Goal: Task Accomplishment & Management: Use online tool/utility

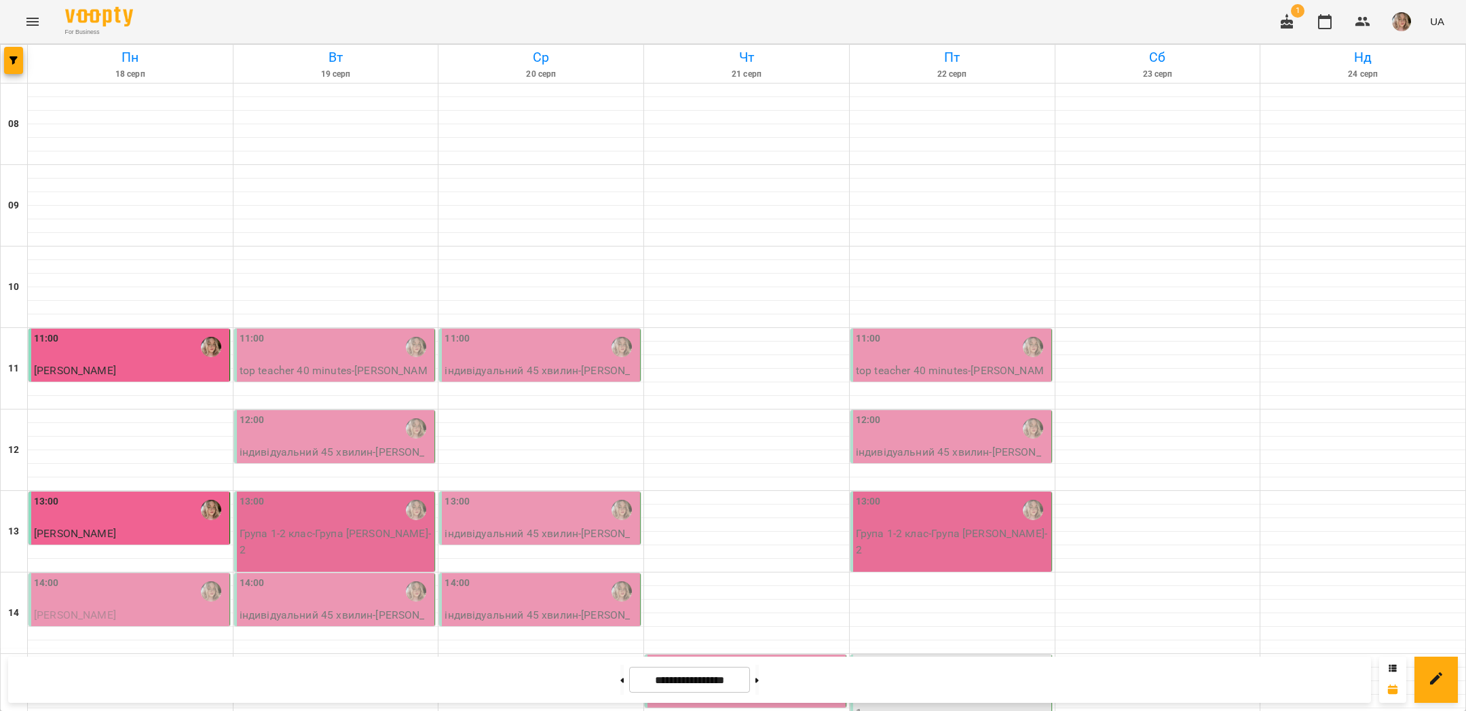
scroll to position [250, 0]
click at [157, 576] on div "14:00" at bounding box center [130, 591] width 193 height 31
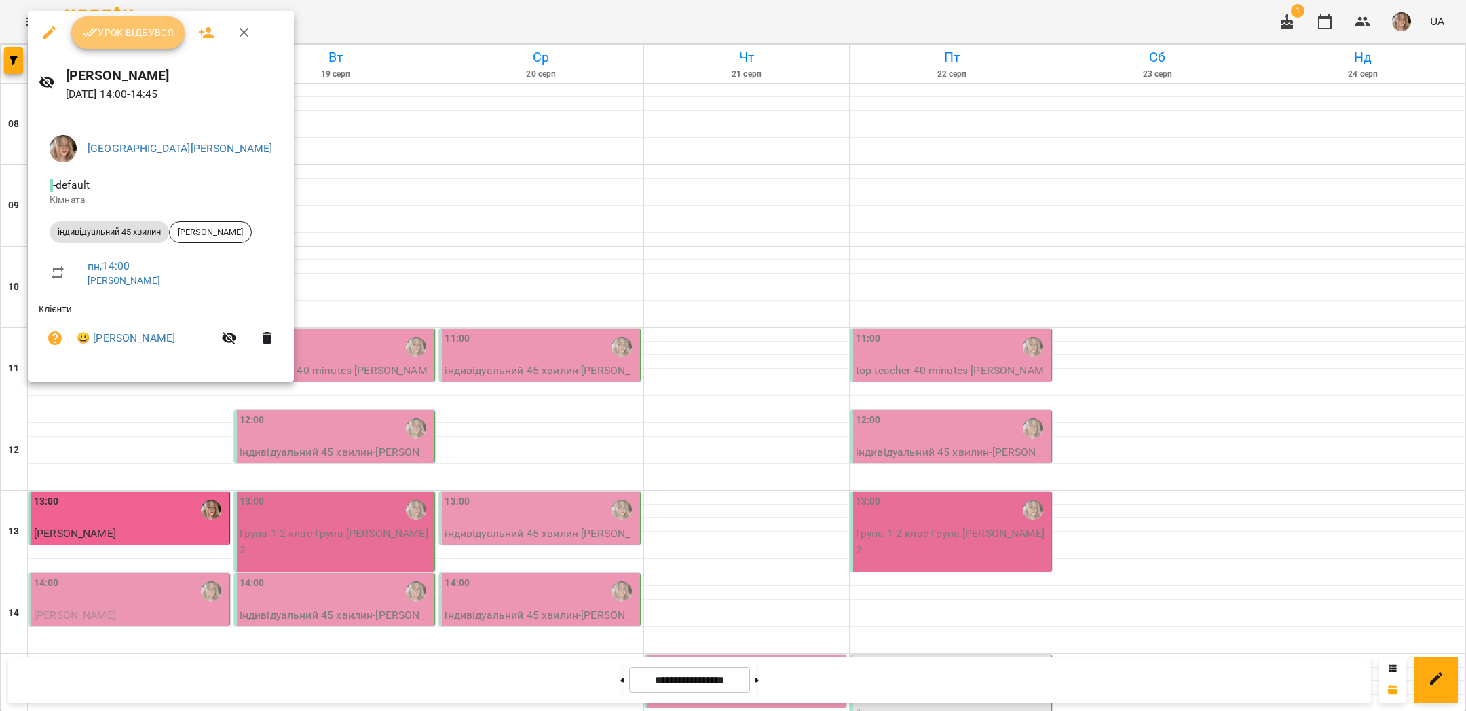
click at [150, 31] on span "Урок відбувся" at bounding box center [128, 32] width 92 height 16
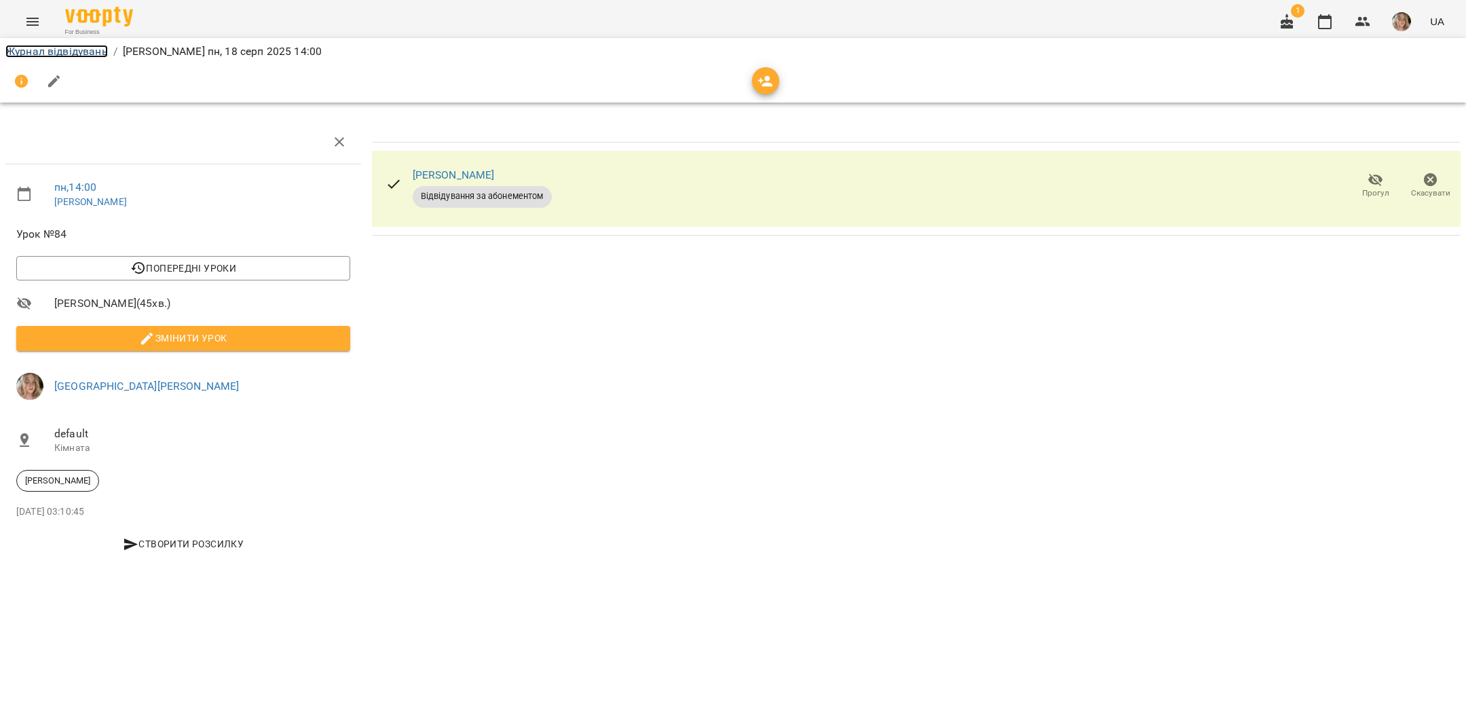
click at [80, 52] on link "Журнал відвідувань" at bounding box center [56, 51] width 102 height 13
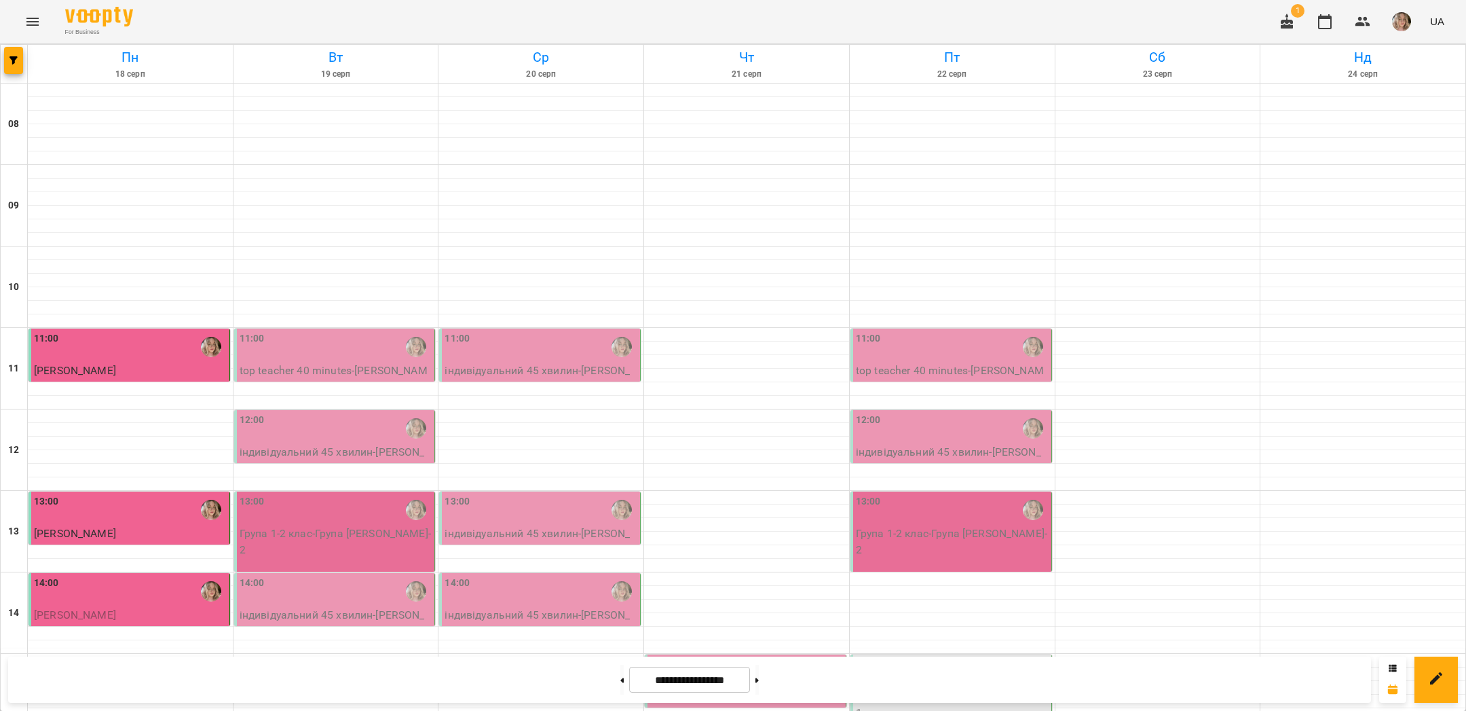
scroll to position [574, 0]
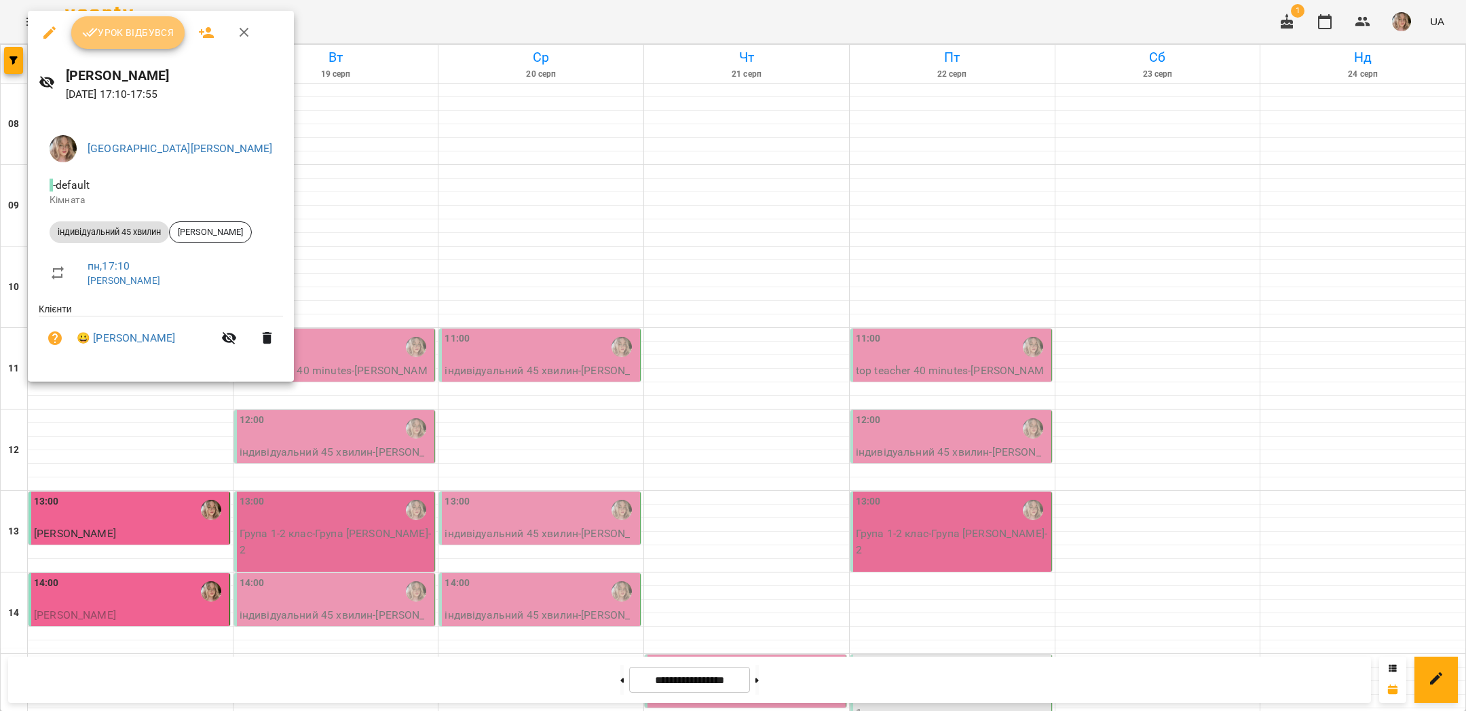
click at [143, 27] on span "Урок відбувся" at bounding box center [128, 32] width 92 height 16
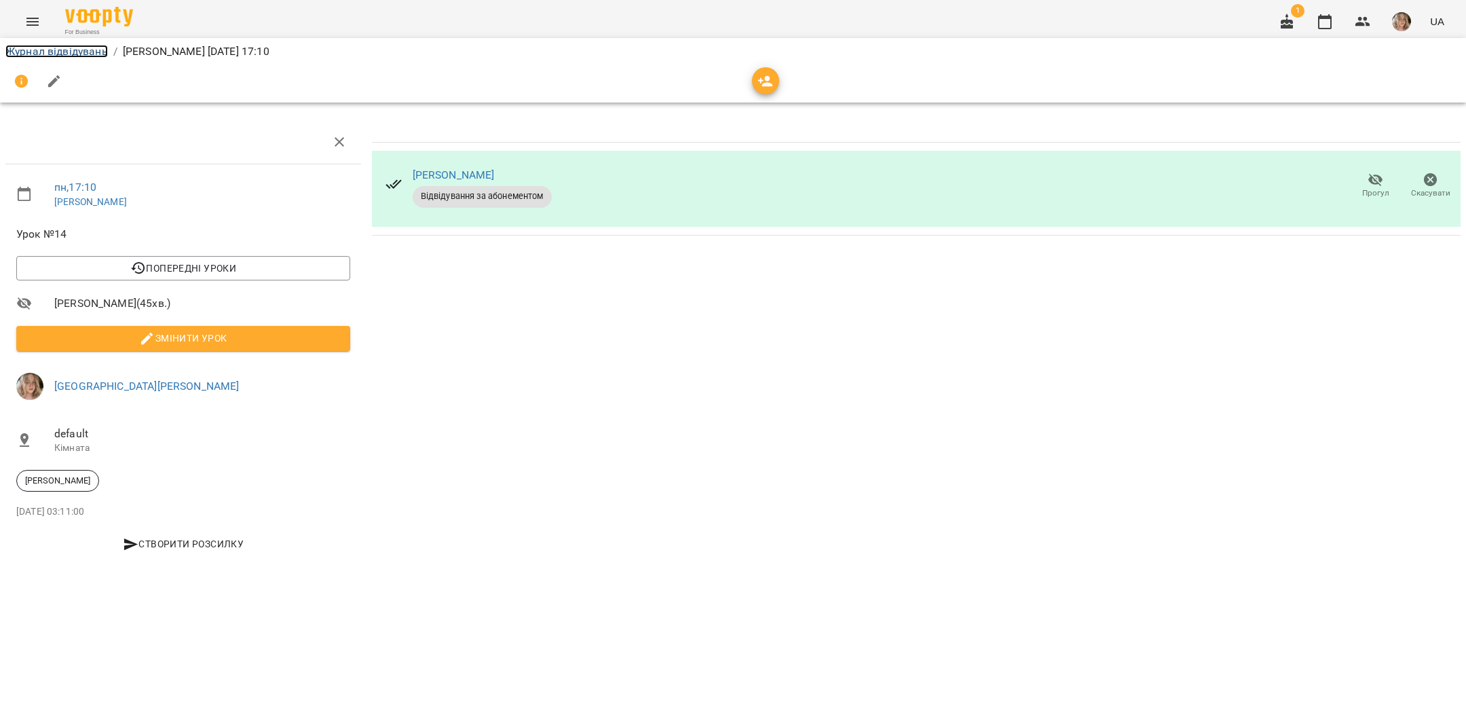
click at [103, 50] on link "Журнал відвідувань" at bounding box center [56, 51] width 102 height 13
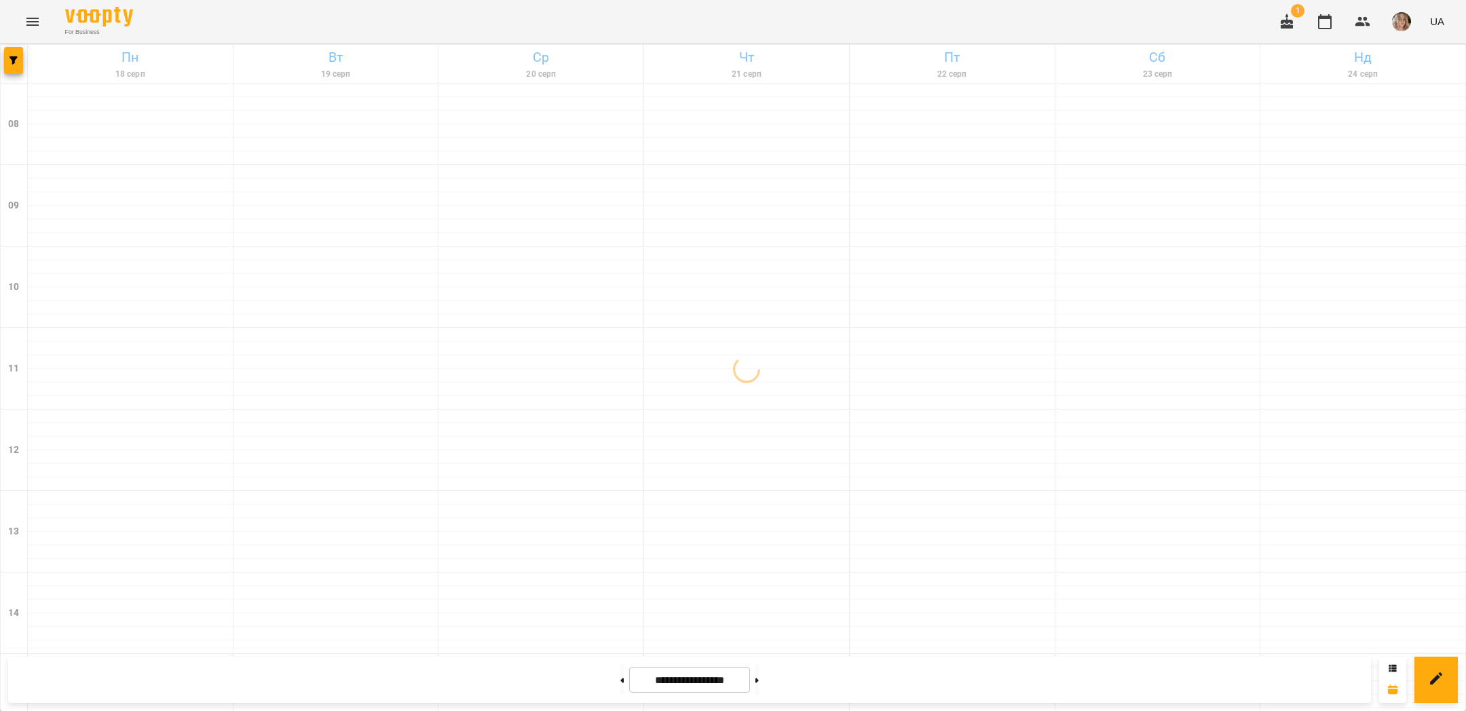
scroll to position [574, 0]
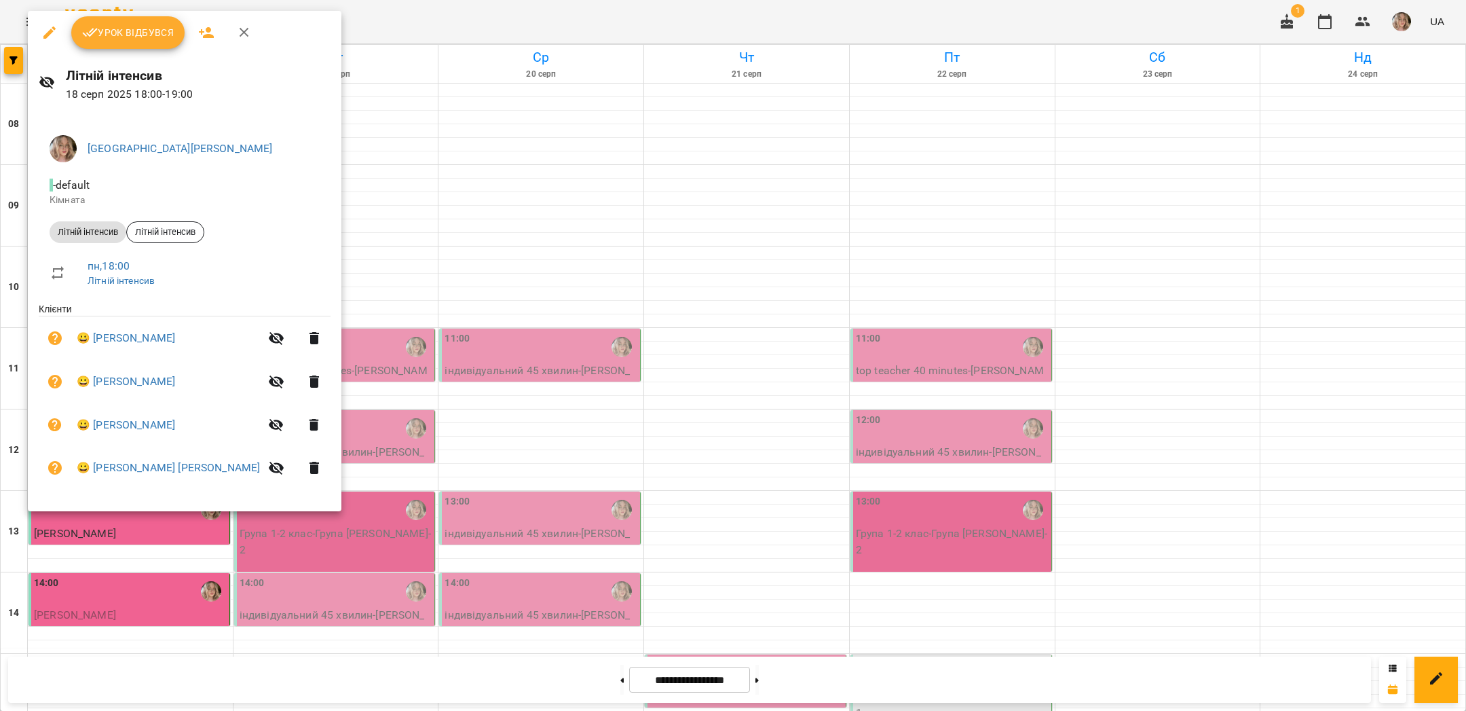
click at [120, 39] on span "Урок відбувся" at bounding box center [128, 32] width 92 height 16
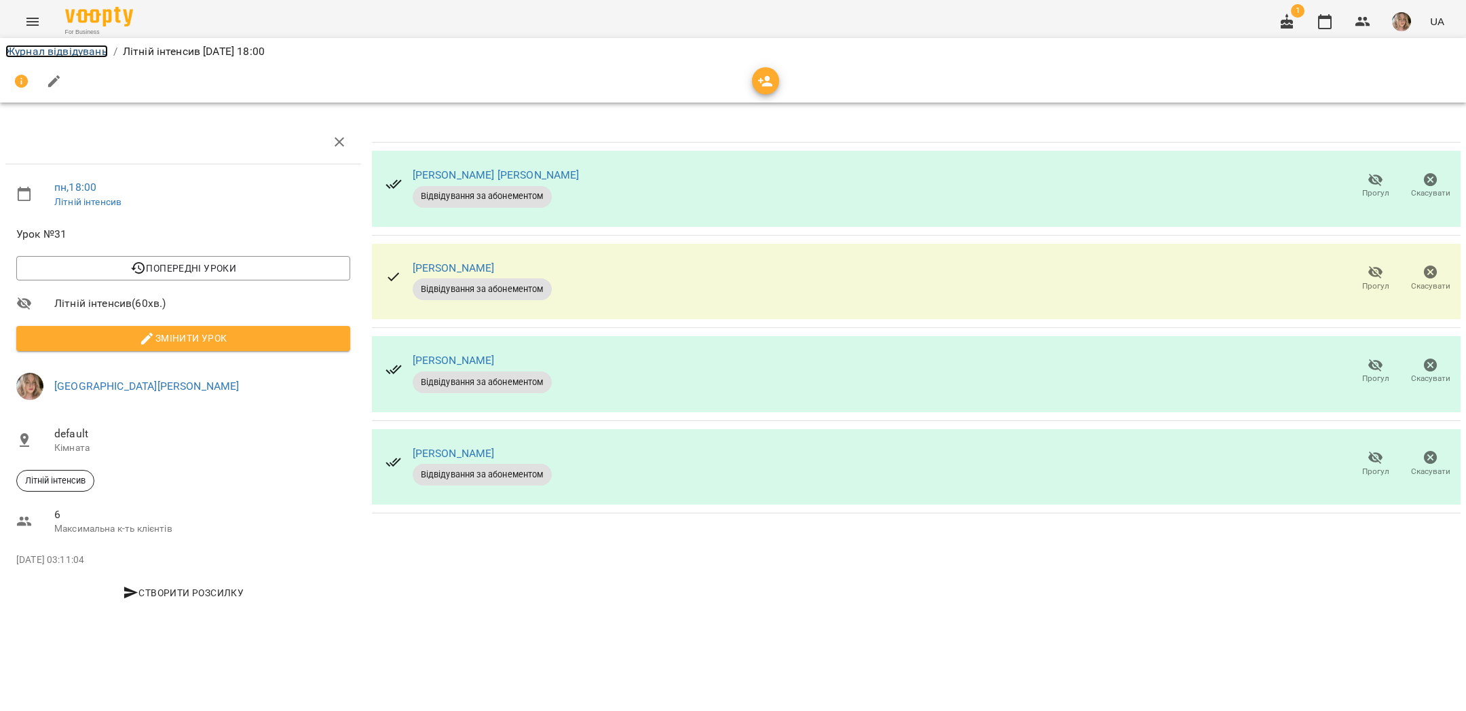
click at [85, 51] on link "Журнал відвідувань" at bounding box center [56, 51] width 102 height 13
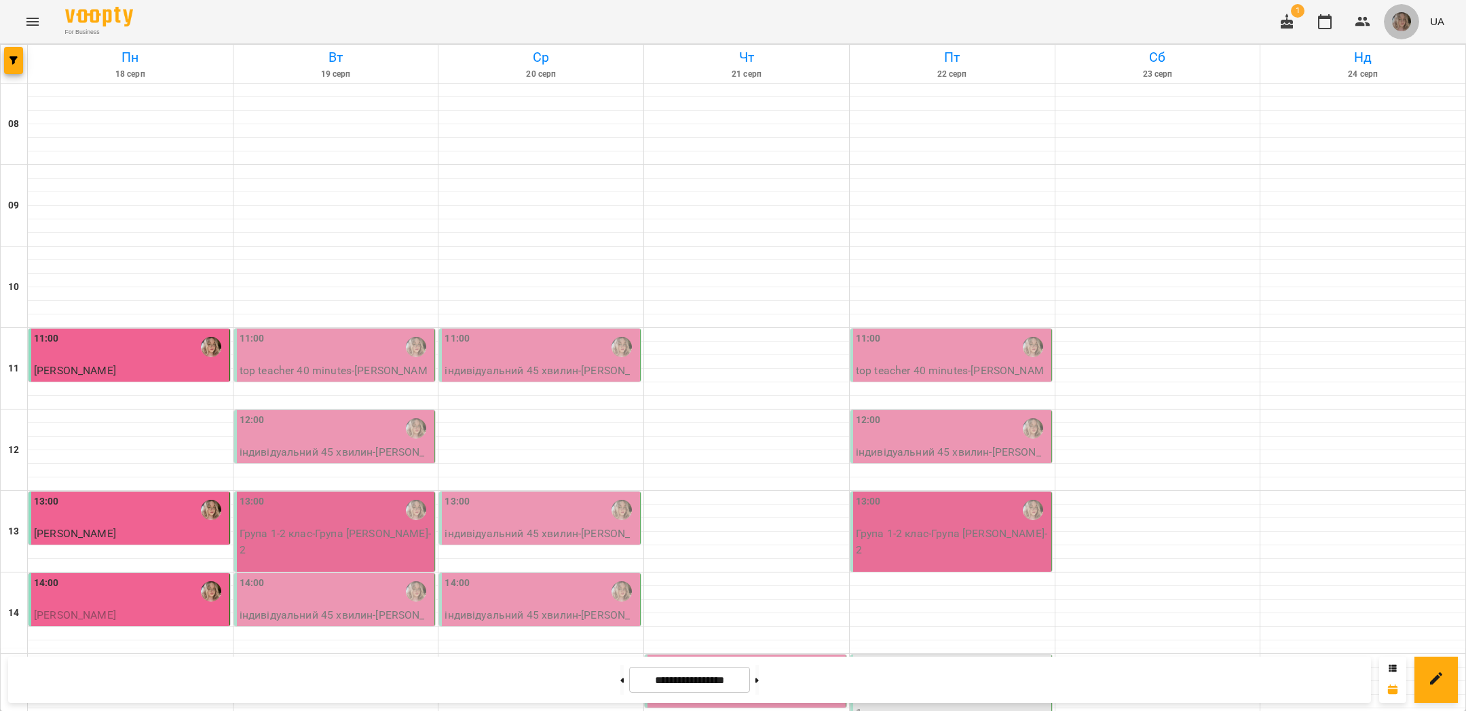
click at [1406, 16] on img "button" at bounding box center [1401, 21] width 19 height 19
click at [1387, 46] on span "[GEOGRAPHIC_DATA][PERSON_NAME]" at bounding box center [1413, 59] width 96 height 33
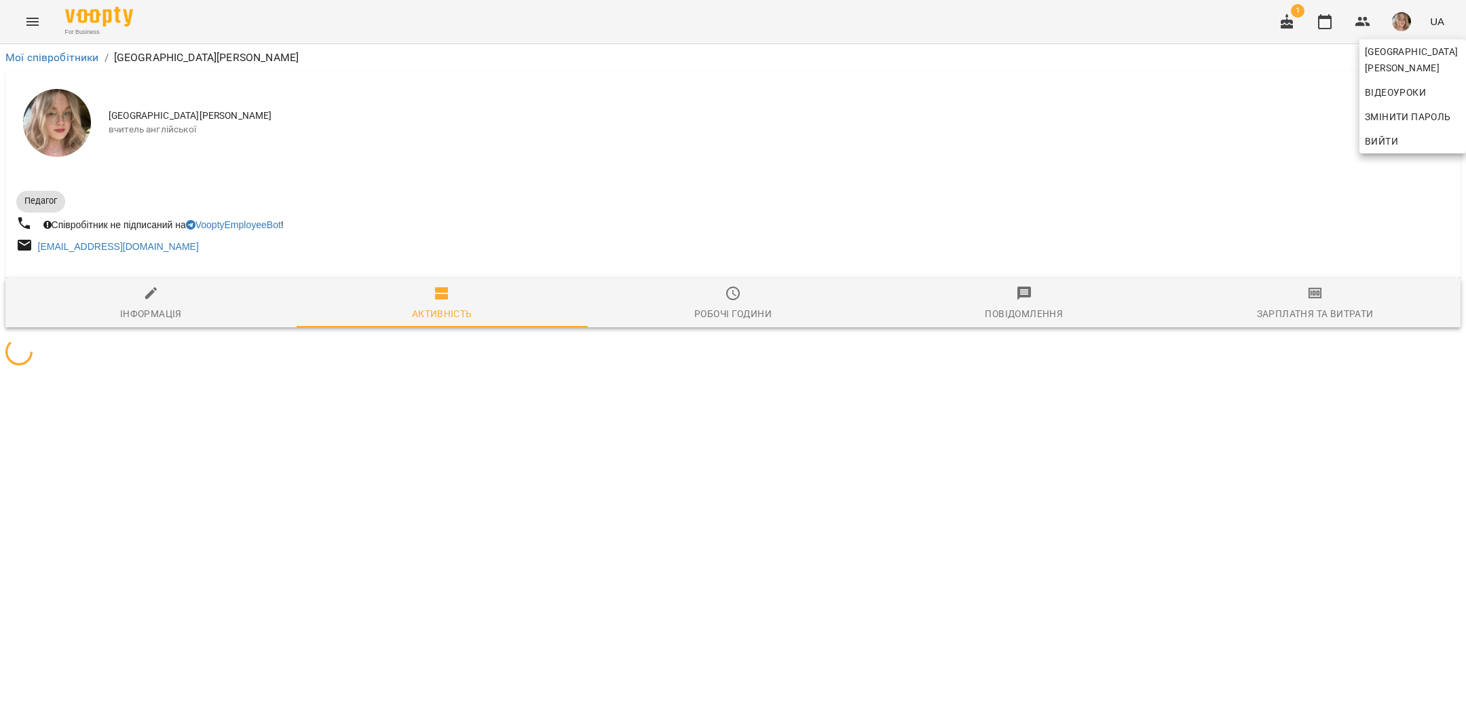
click at [1303, 310] on div at bounding box center [733, 355] width 1466 height 711
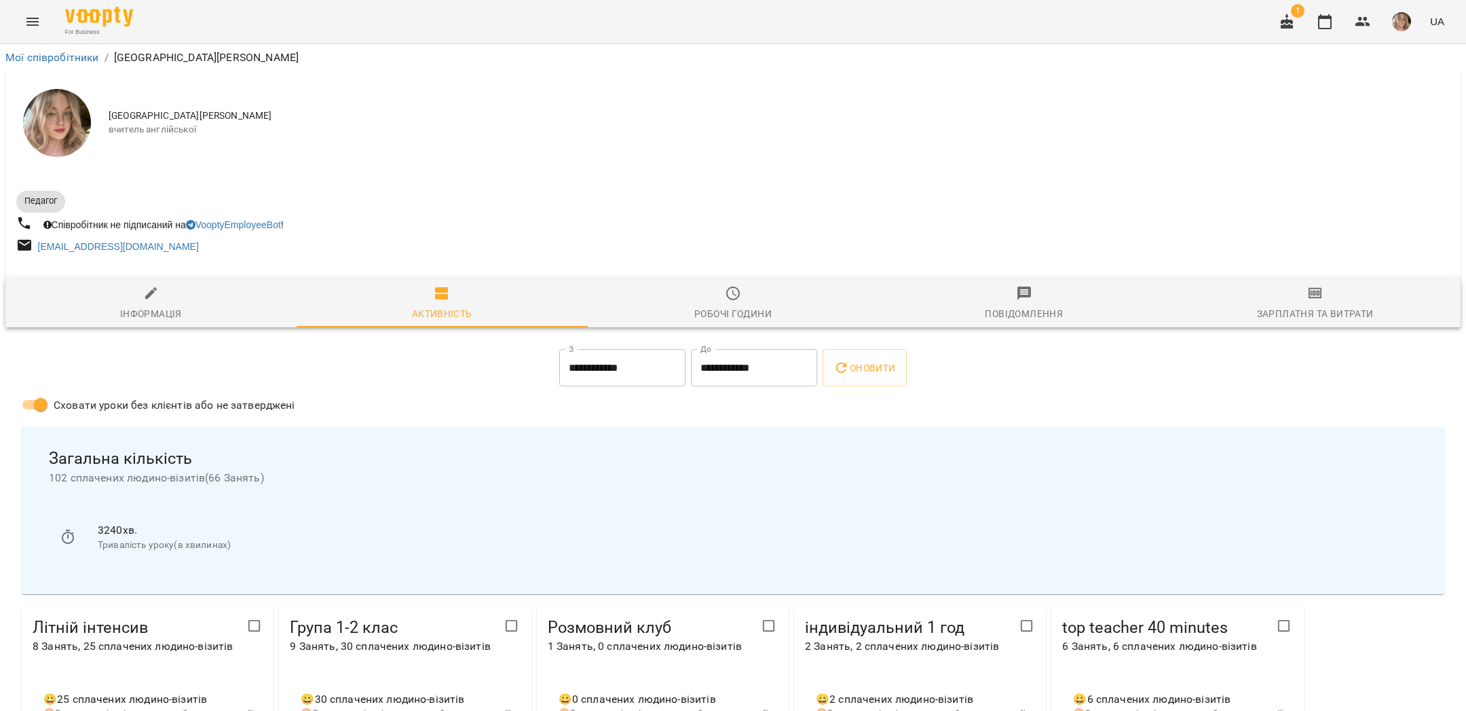
click at [1320, 299] on icon "button" at bounding box center [1316, 293] width 14 height 11
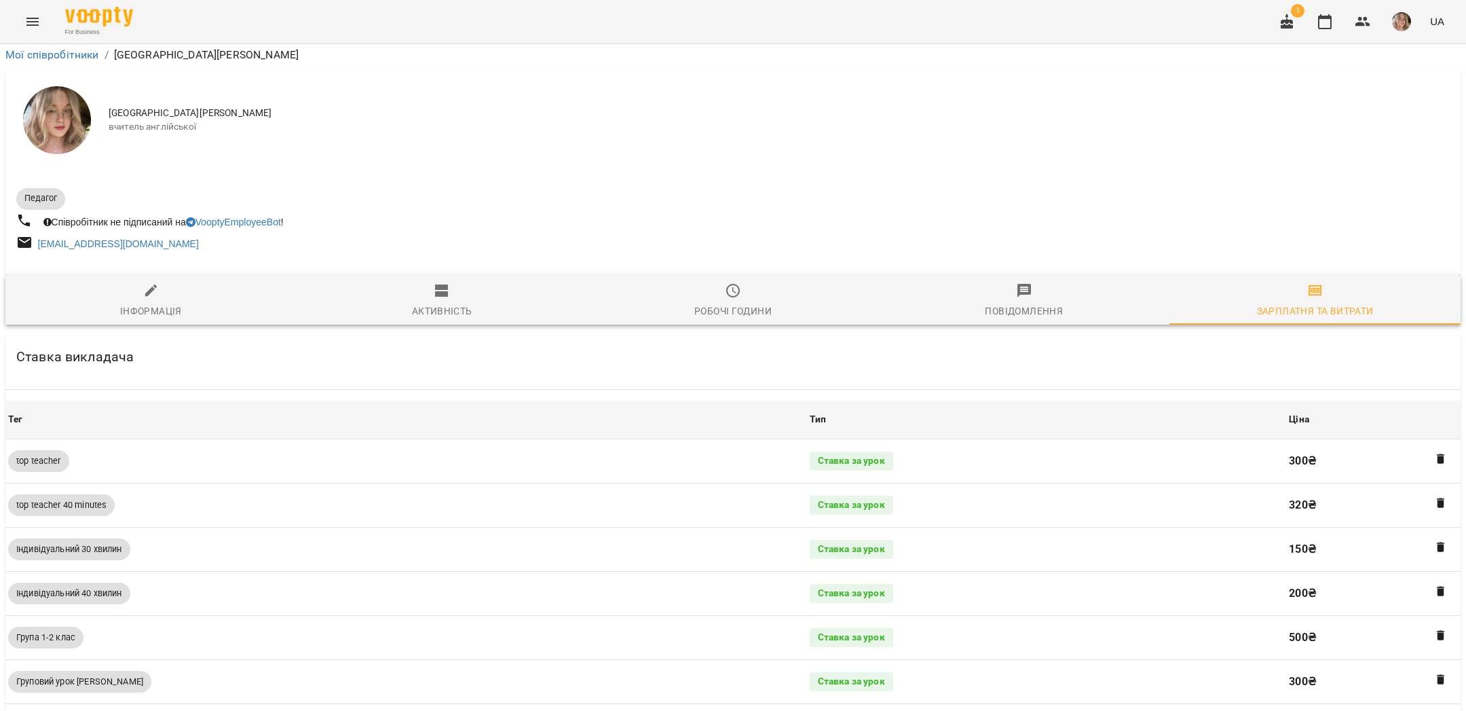
scroll to position [562, 0]
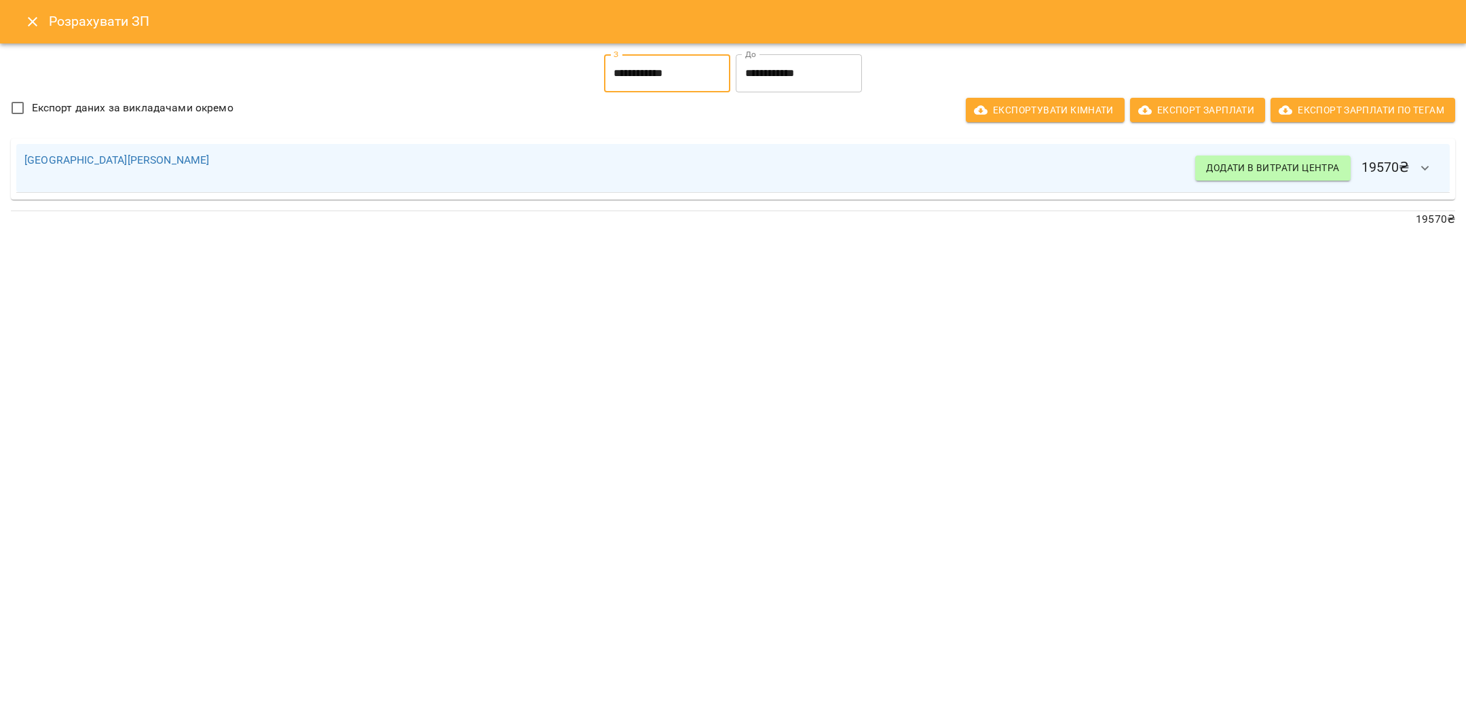
click at [636, 74] on input "**********" at bounding box center [667, 73] width 126 height 38
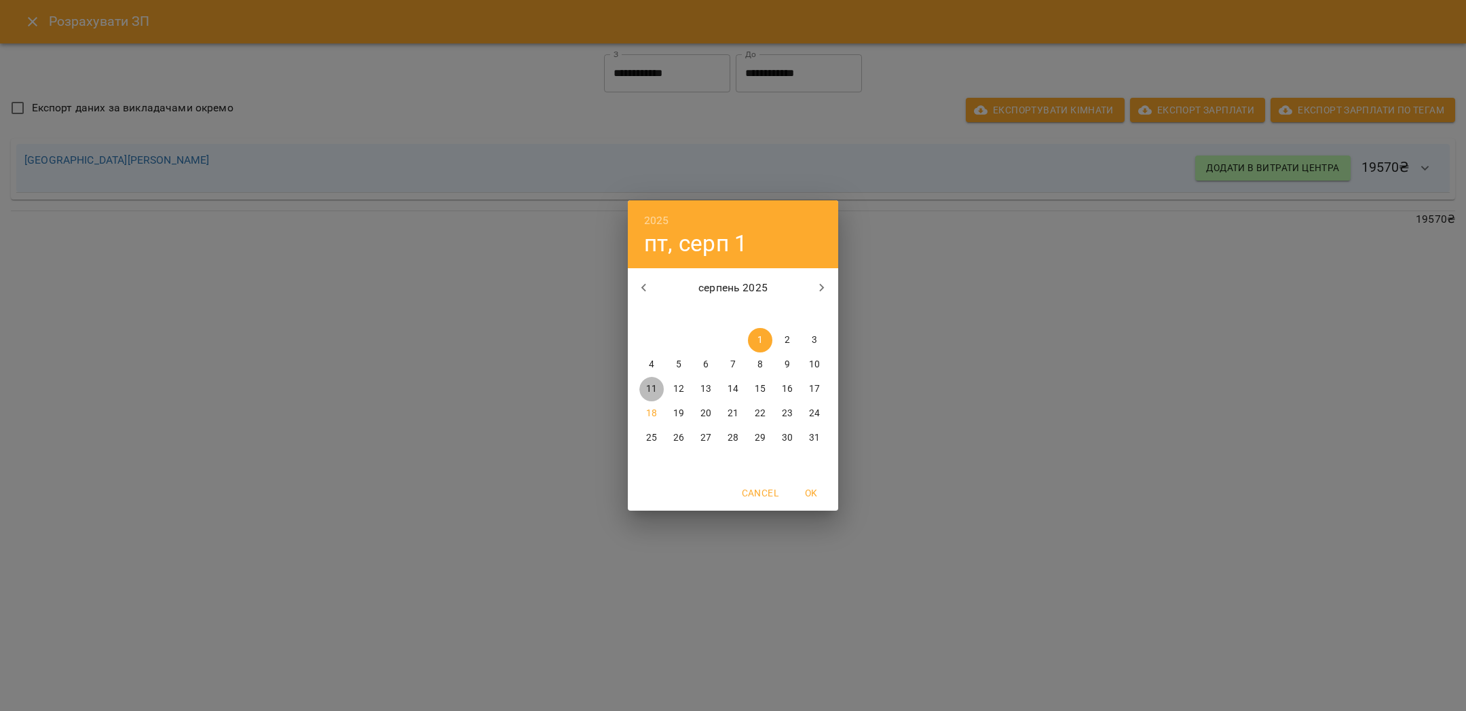
click at [648, 386] on p "11" at bounding box center [651, 389] width 11 height 14
type input "**********"
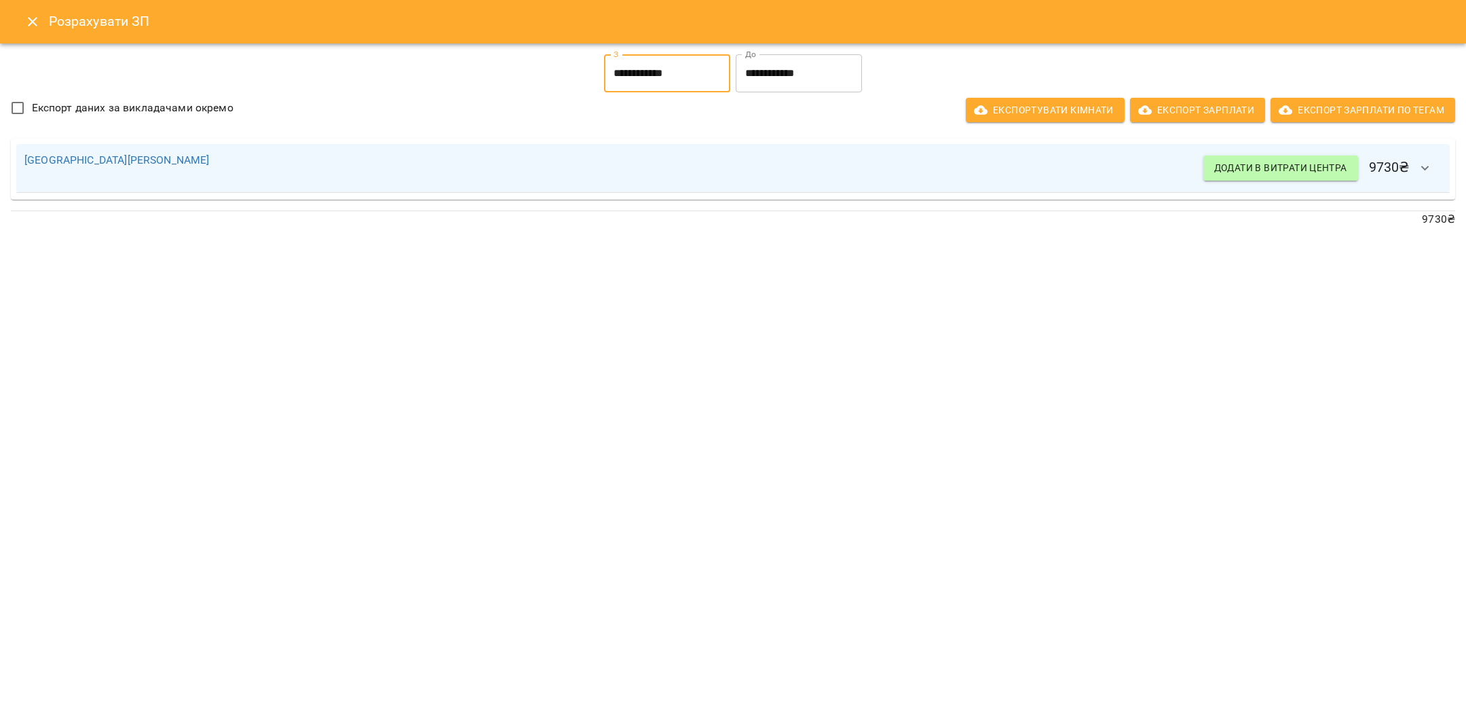
click at [1438, 168] on button "button" at bounding box center [1425, 168] width 33 height 33
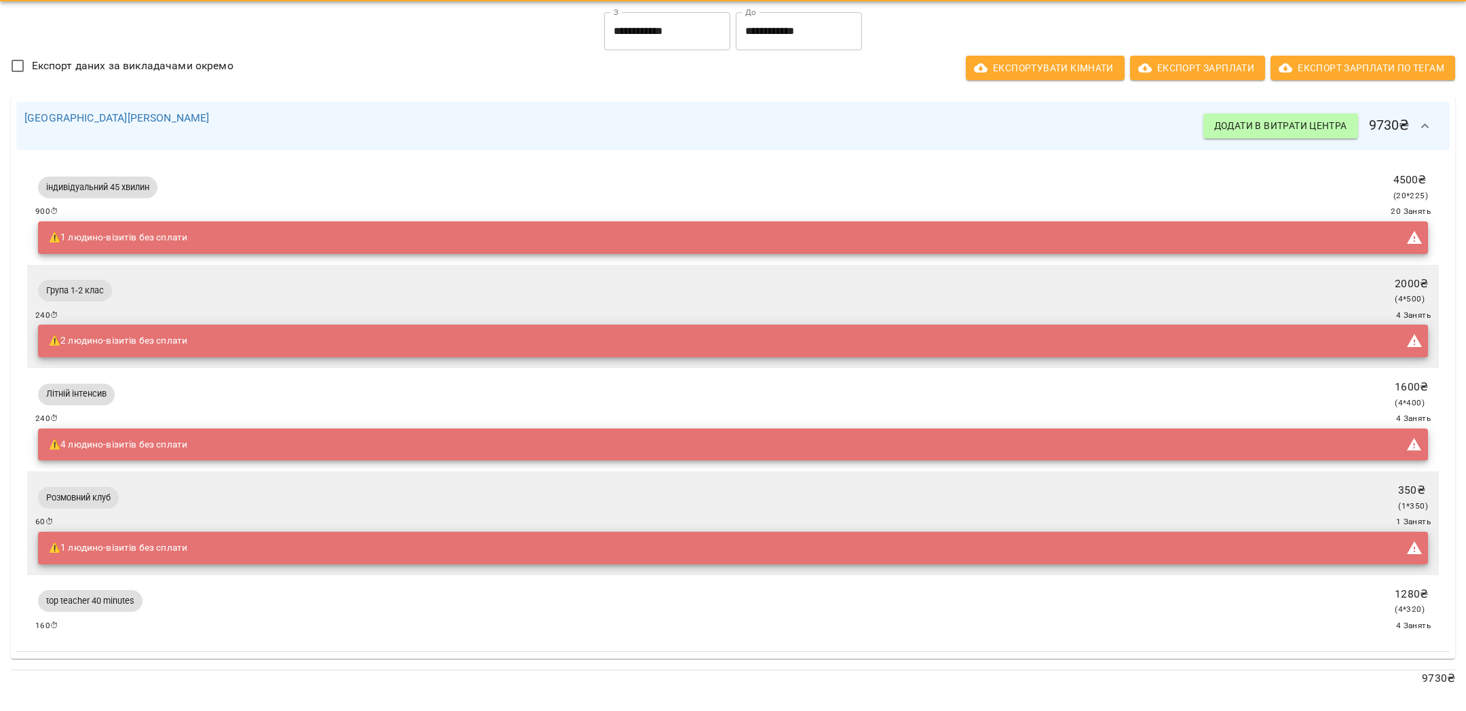
scroll to position [0, 0]
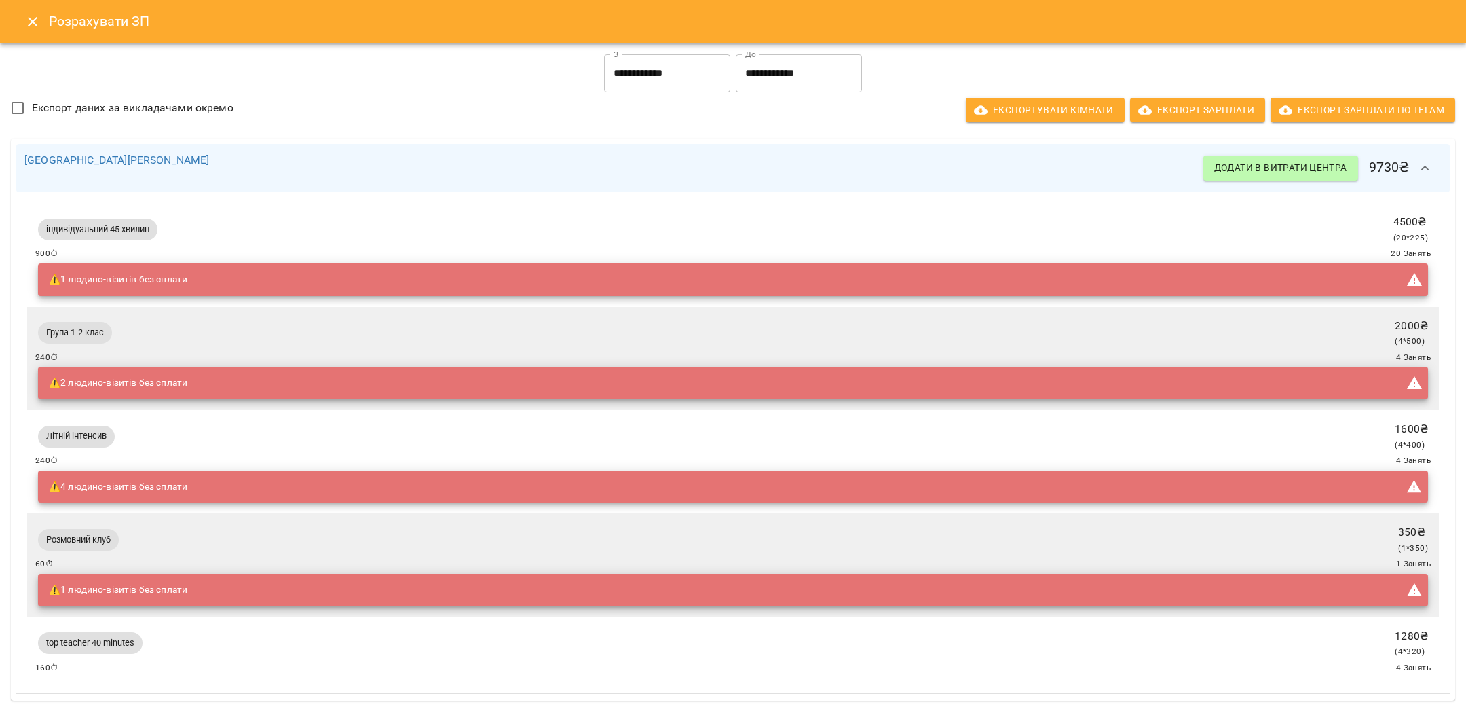
click at [37, 19] on icon "Close" at bounding box center [32, 22] width 16 height 16
